Goal: Find specific page/section: Find specific page/section

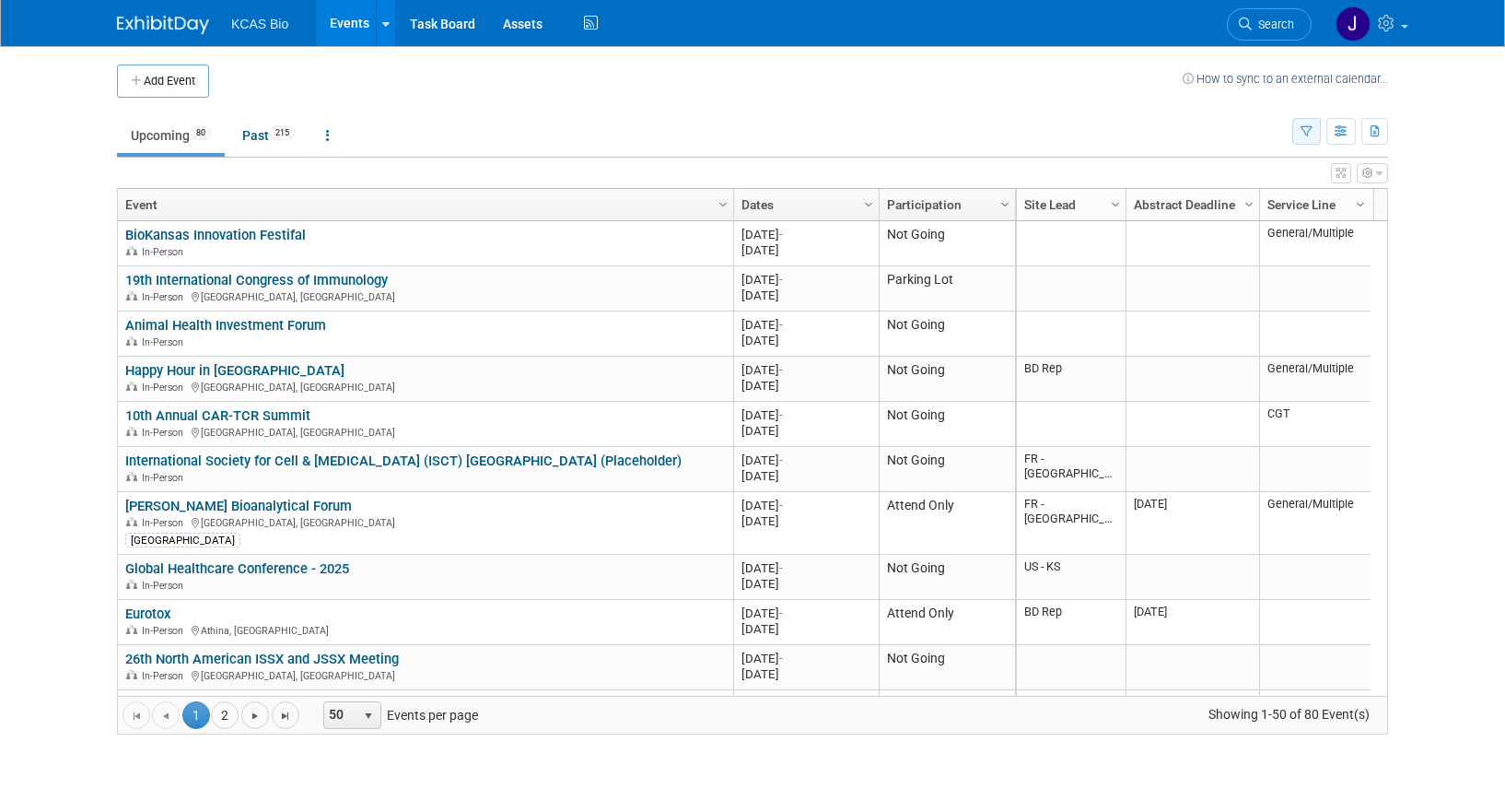
click at [1309, 131] on icon "button" at bounding box center [1306, 132] width 12 height 12
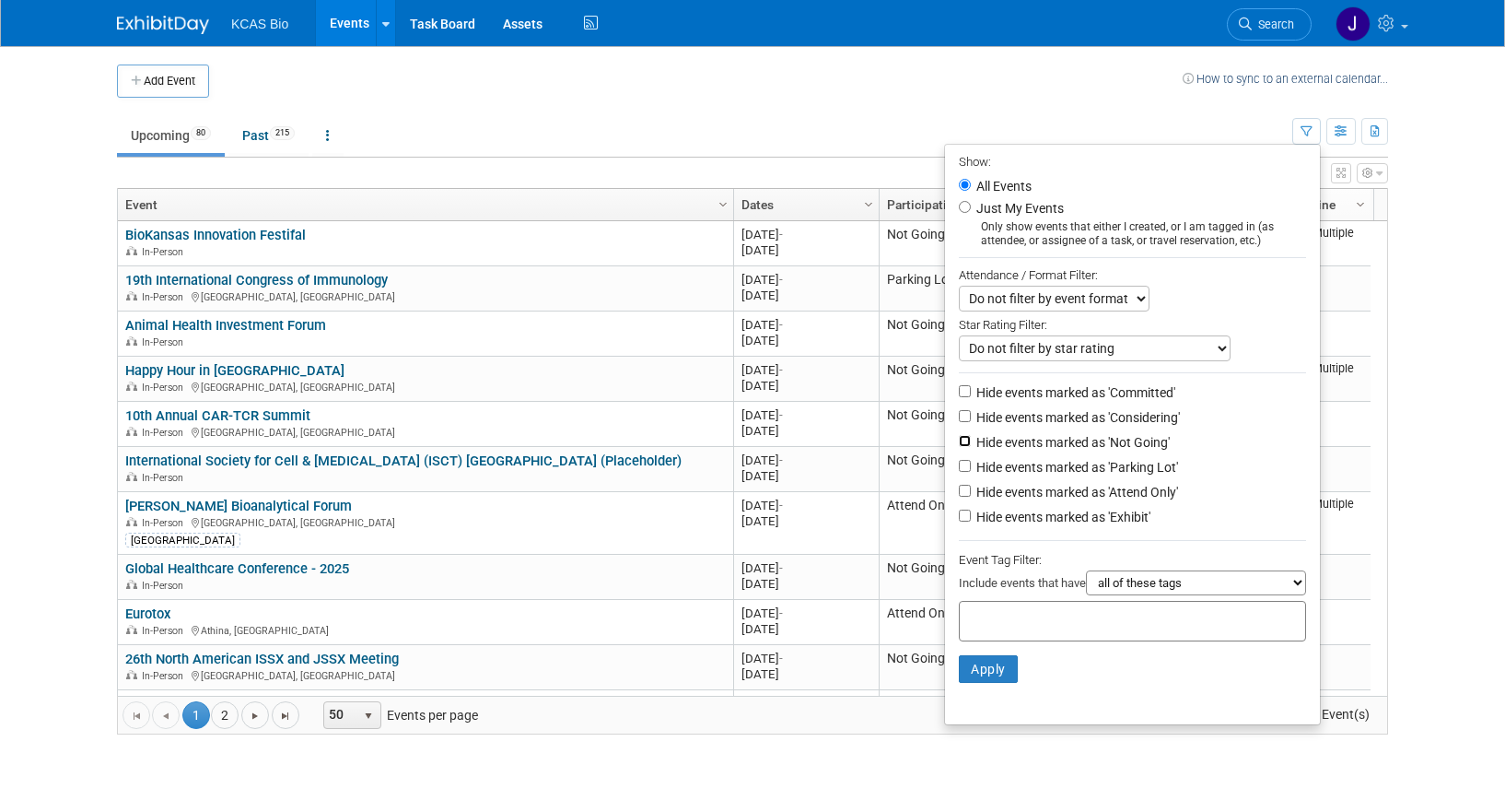
click at [959, 444] on input "Hide events marked as 'Not Going'" at bounding box center [964, 441] width 12 height 12
checkbox input "true"
click at [959, 466] on input "Hide events marked as 'Parking Lot'" at bounding box center [964, 465] width 12 height 12
checkbox input "true"
click at [987, 672] on button "Apply" at bounding box center [988, 668] width 59 height 28
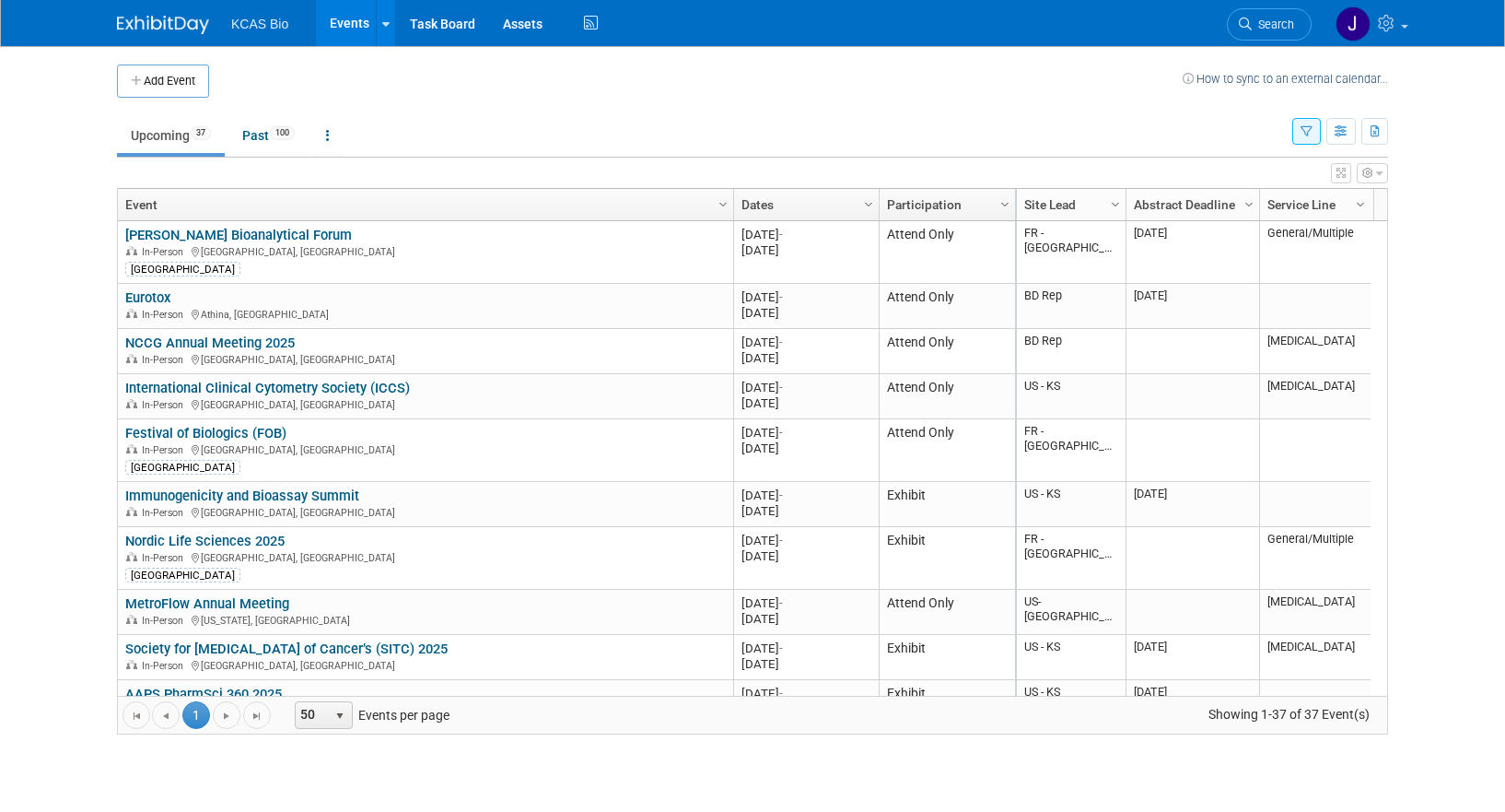
click at [1310, 134] on icon "button" at bounding box center [1306, 132] width 12 height 12
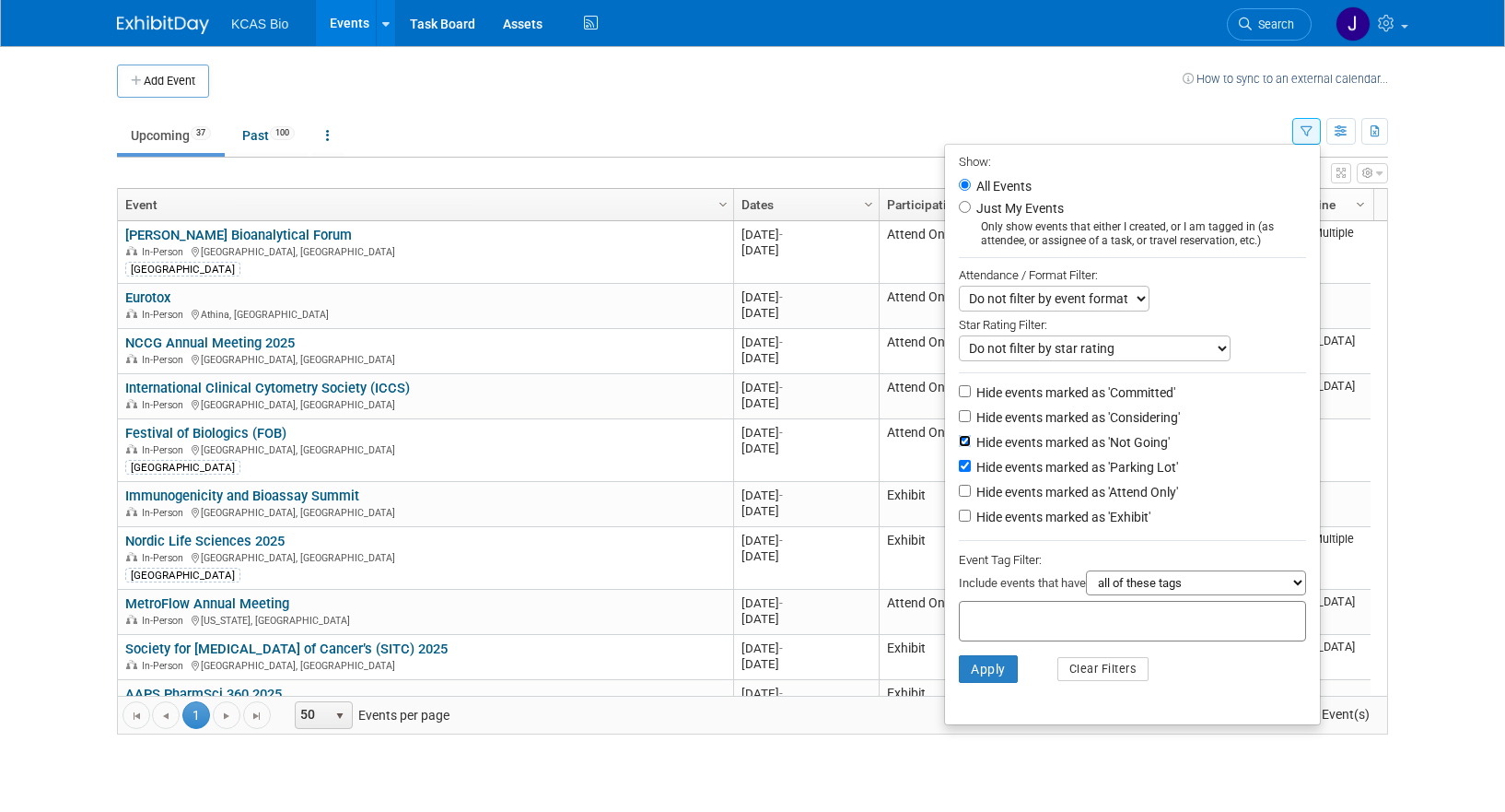
click at [959, 446] on input "Hide events marked as 'Not Going'" at bounding box center [964, 441] width 12 height 12
checkbox input "false"
drag, startPoint x: 959, startPoint y: 473, endPoint x: 972, endPoint y: 571, distance: 98.9
click at [959, 471] on input "Hide events marked as 'Parking Lot'" at bounding box center [964, 465] width 12 height 12
checkbox input "false"
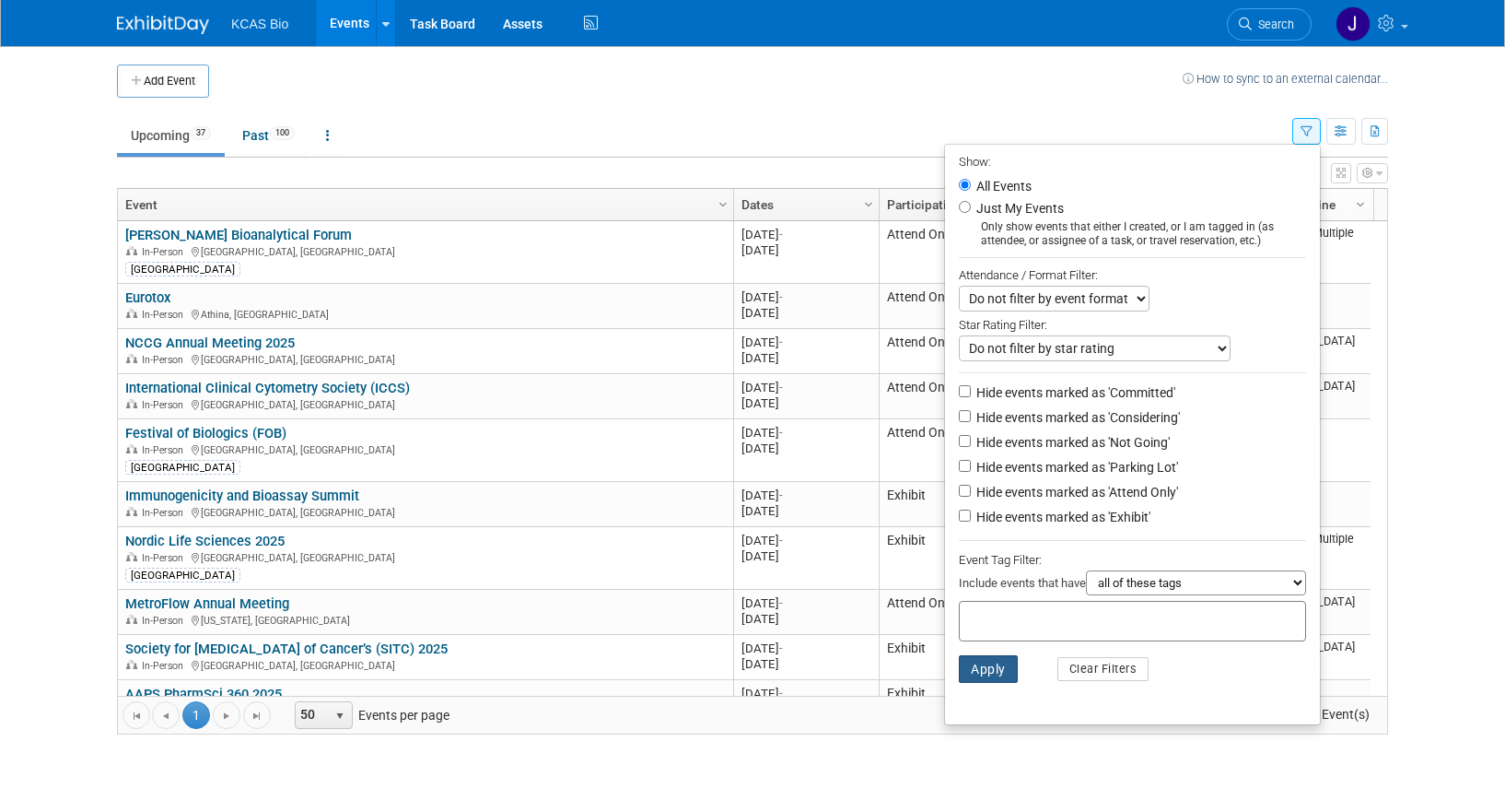
click at [980, 683] on button "Apply" at bounding box center [988, 668] width 59 height 28
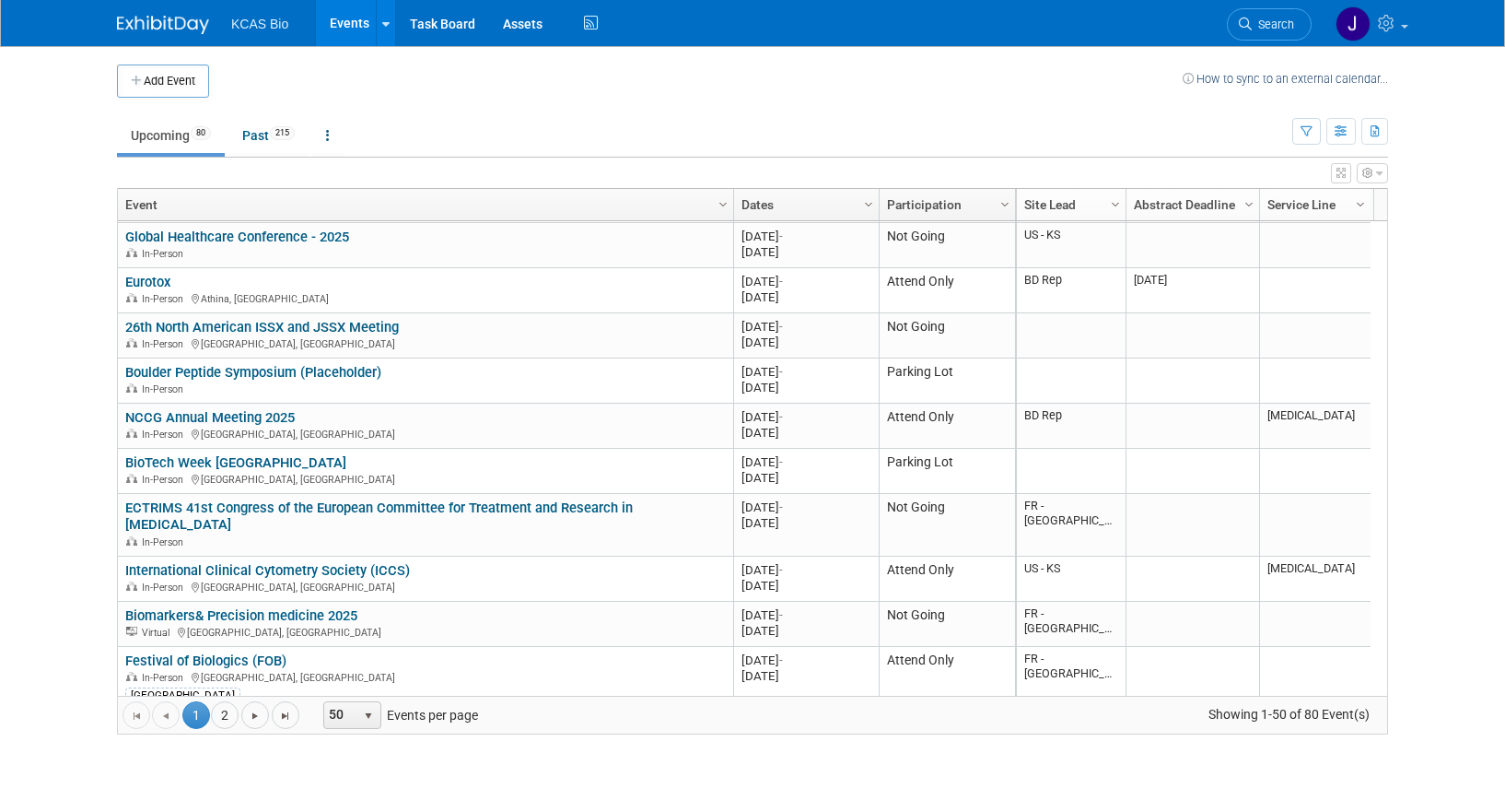
scroll to position [442, 0]
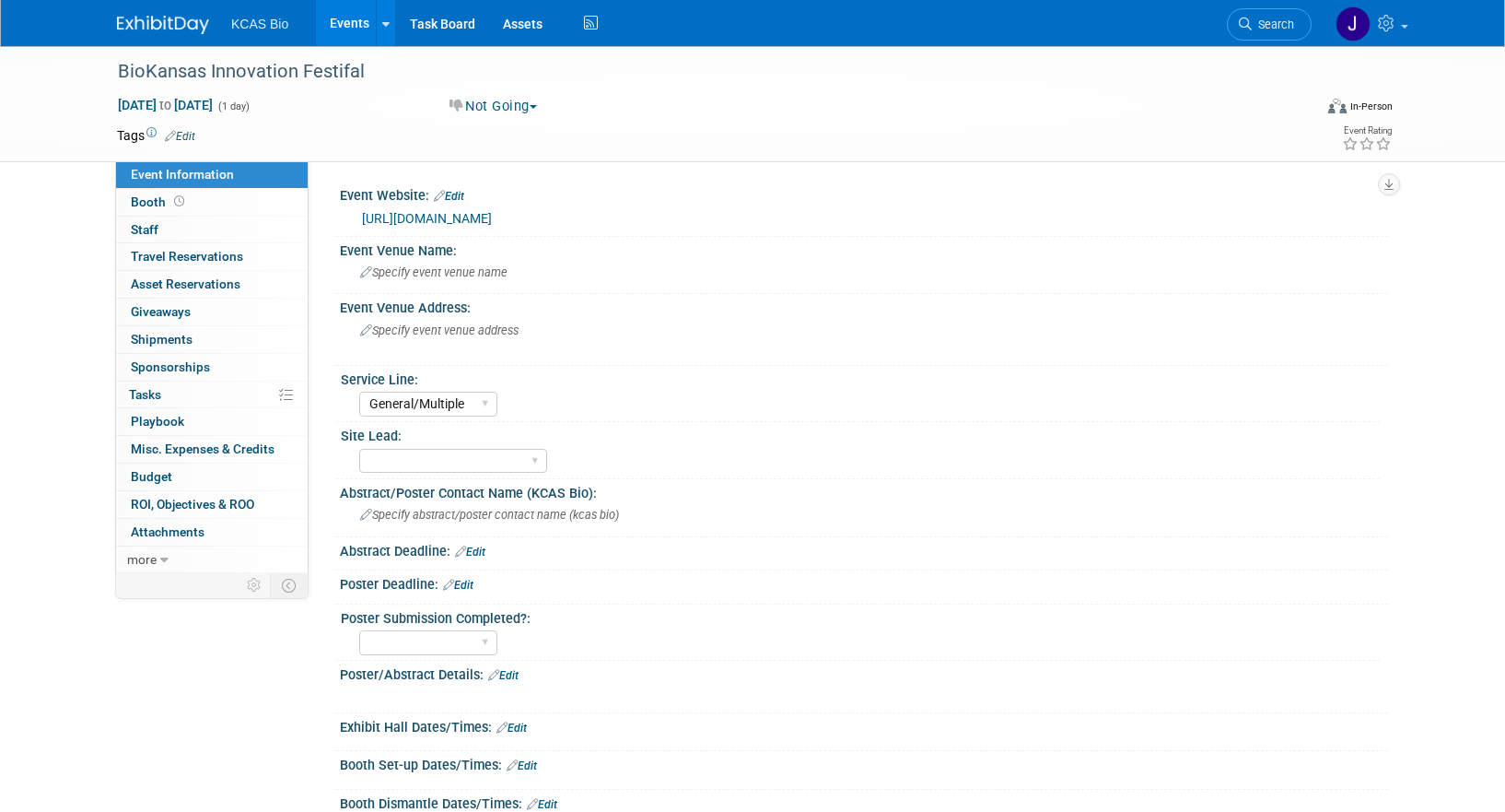
select select "General/Multiple"
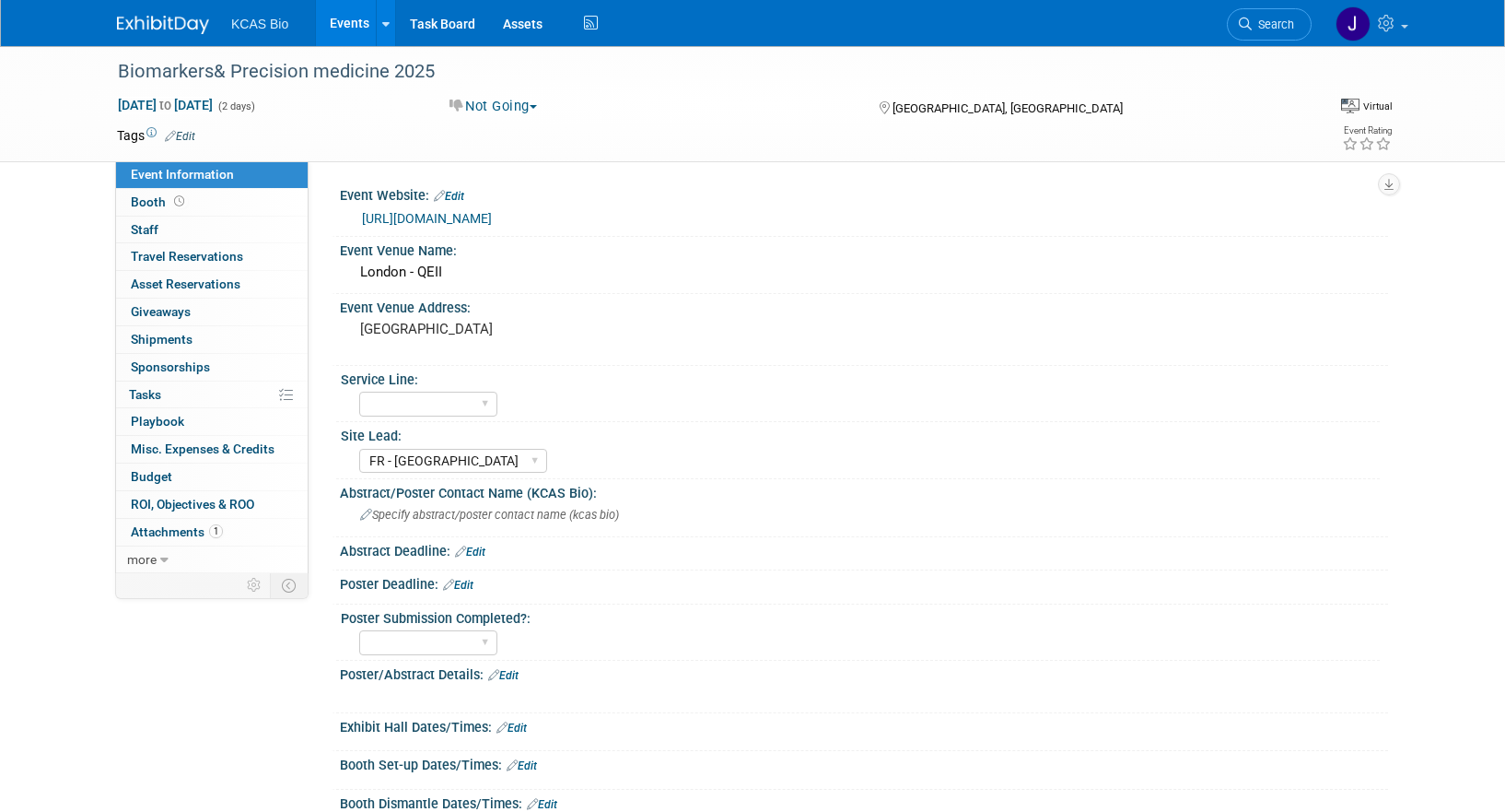
select select "FR - [GEOGRAPHIC_DATA]"
click at [457, 216] on link "[URL][DOMAIN_NAME]" at bounding box center [426, 218] width 129 height 14
